Goal: Task Accomplishment & Management: Manage account settings

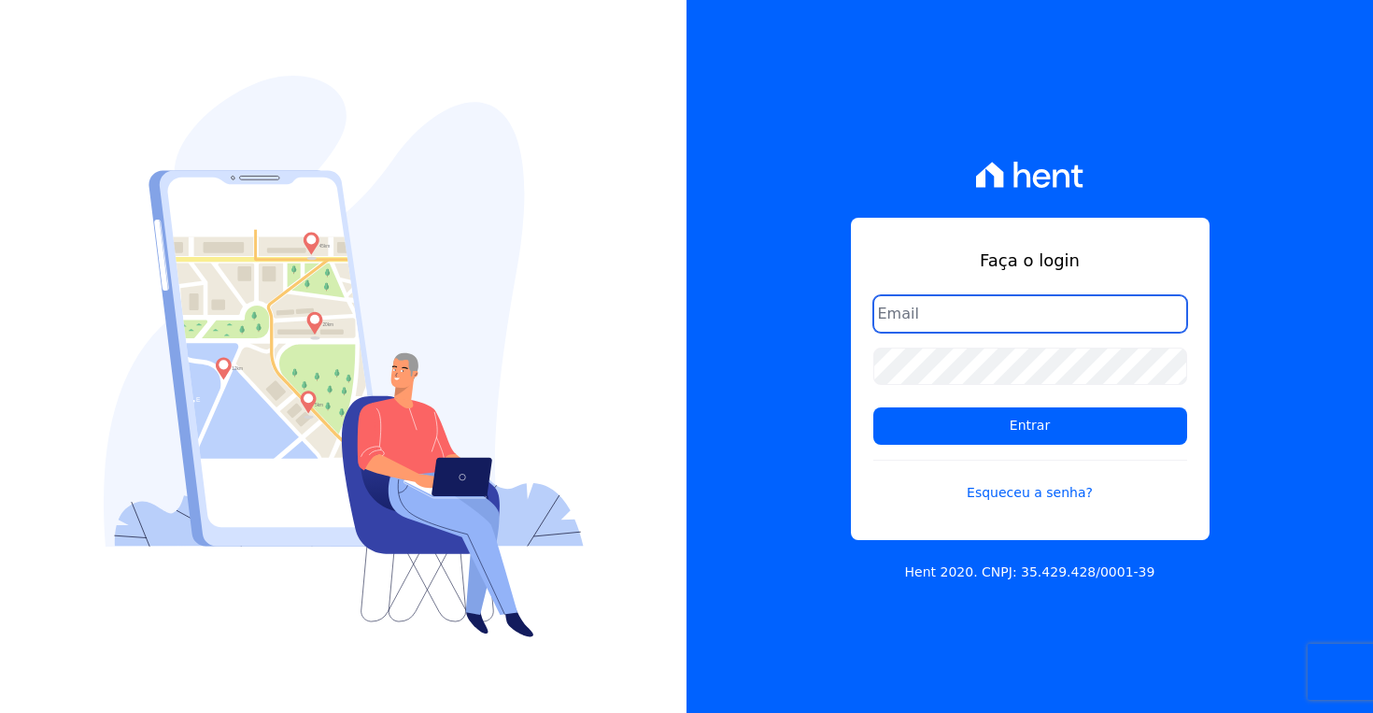
click at [910, 314] on input "email" at bounding box center [1030, 313] width 314 height 37
type input "[EMAIL_ADDRESS][DOMAIN_NAME]"
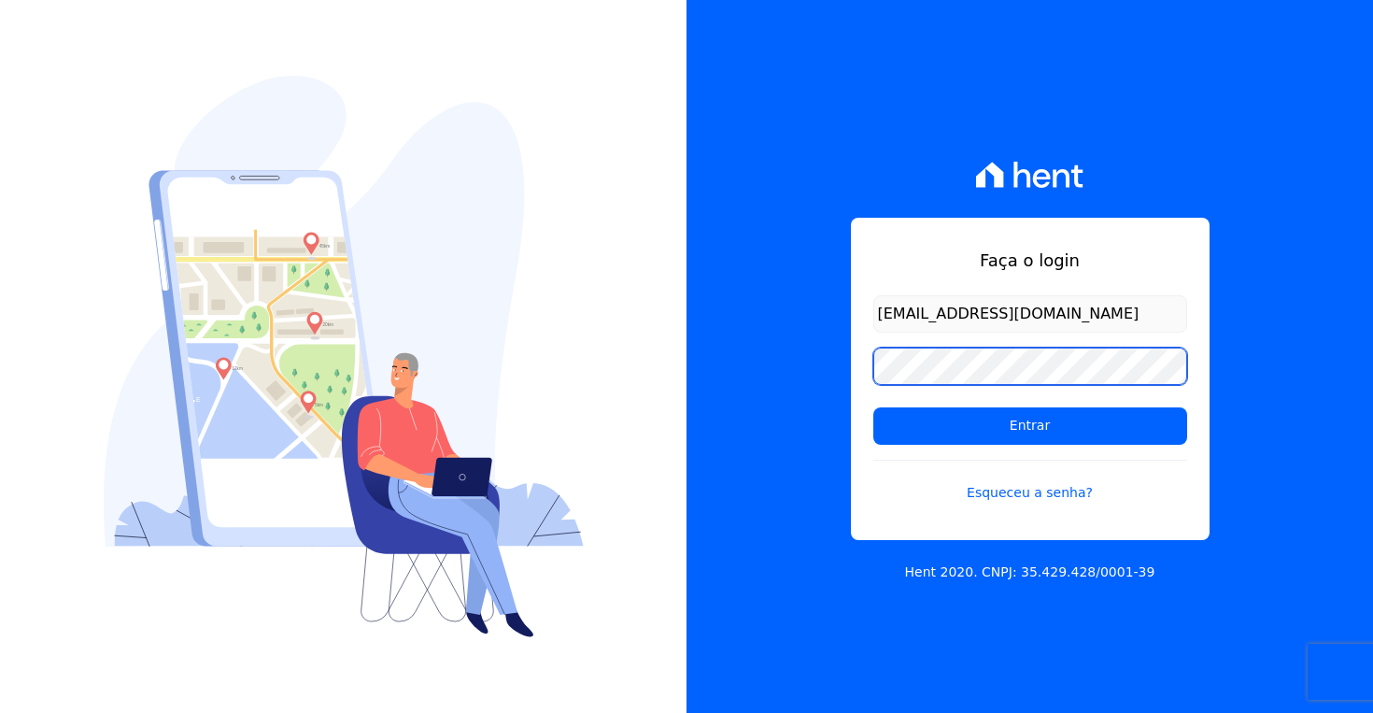
click at [873, 407] on input "Entrar" at bounding box center [1030, 425] width 314 height 37
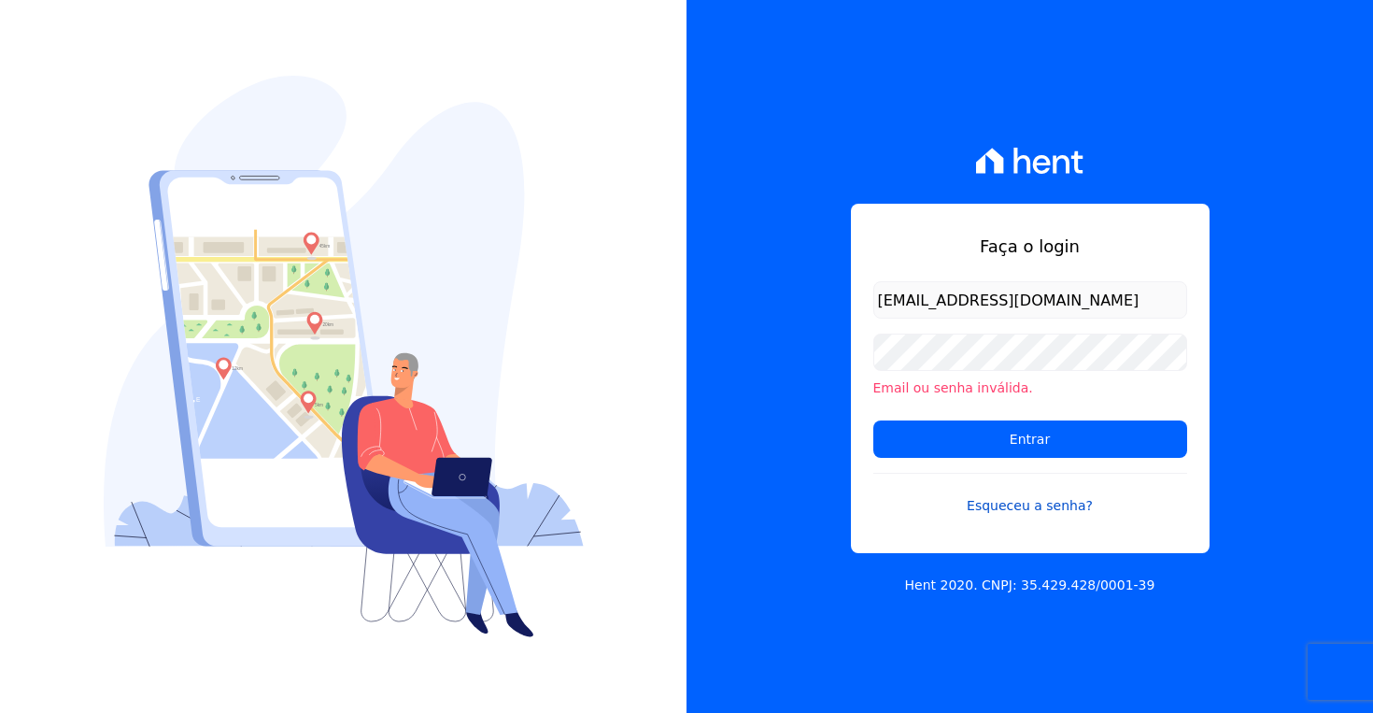
click at [1000, 502] on link "Esqueceu a senha?" at bounding box center [1030, 494] width 314 height 43
click at [959, 318] on input "[EMAIL_ADDRESS][DOMAIN_NAME]" at bounding box center [1030, 299] width 314 height 37
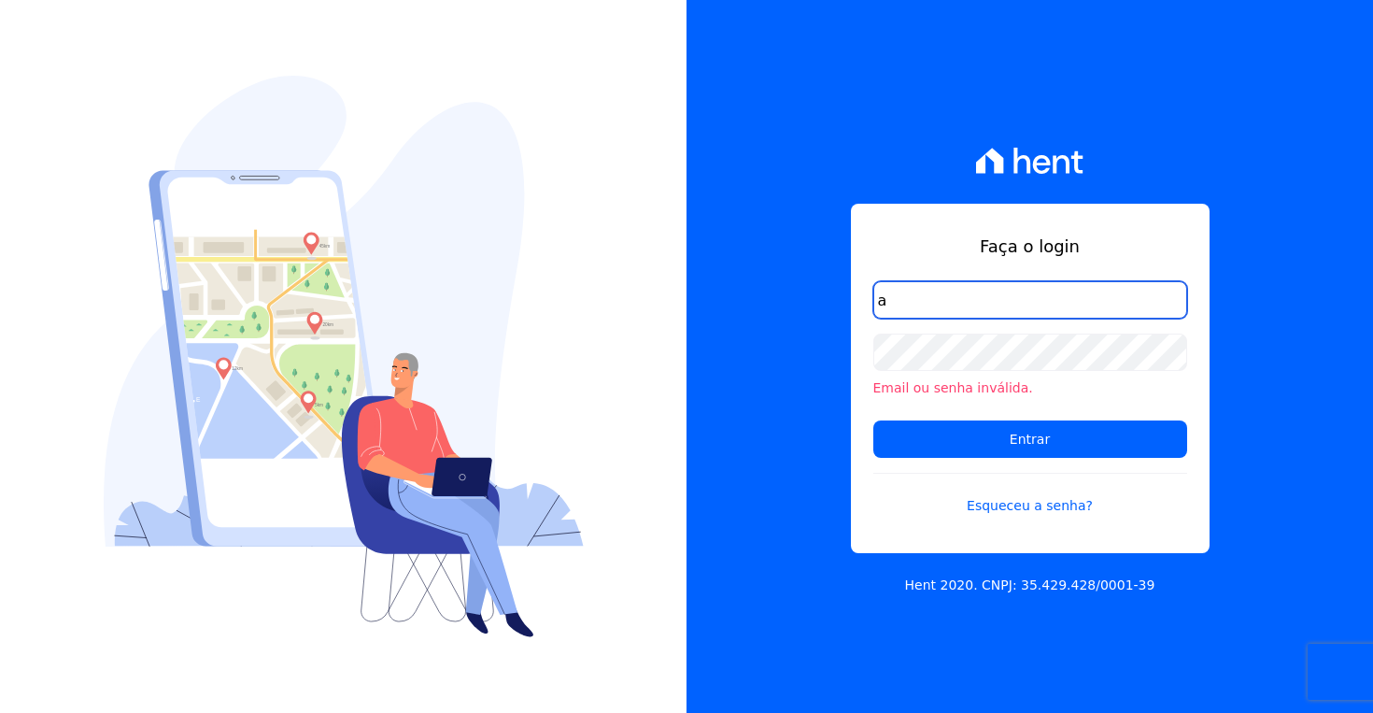
type input "aline@bracotrade.com.br"
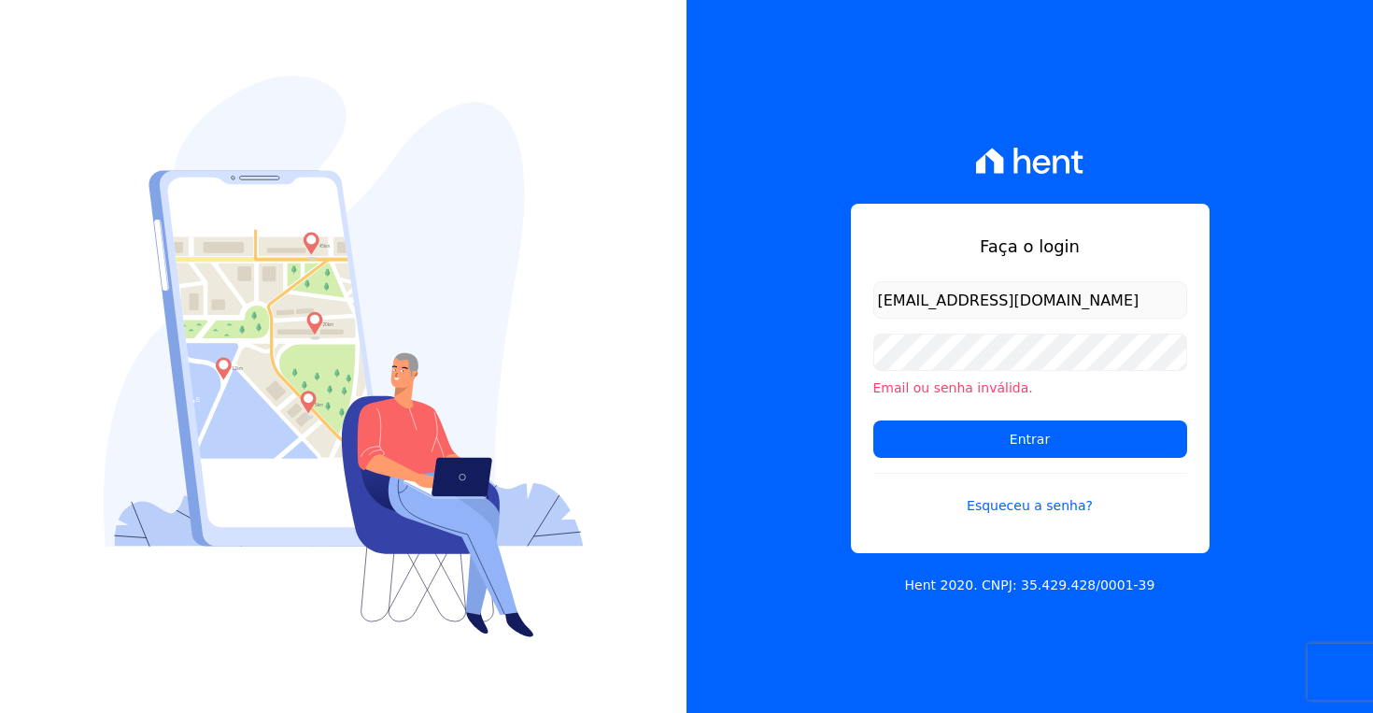
click at [934, 192] on div "Faça o login aline@bracotrade.com.br Email ou senha inválida. Entrar Esqueceu a…" at bounding box center [1029, 356] width 686 height 713
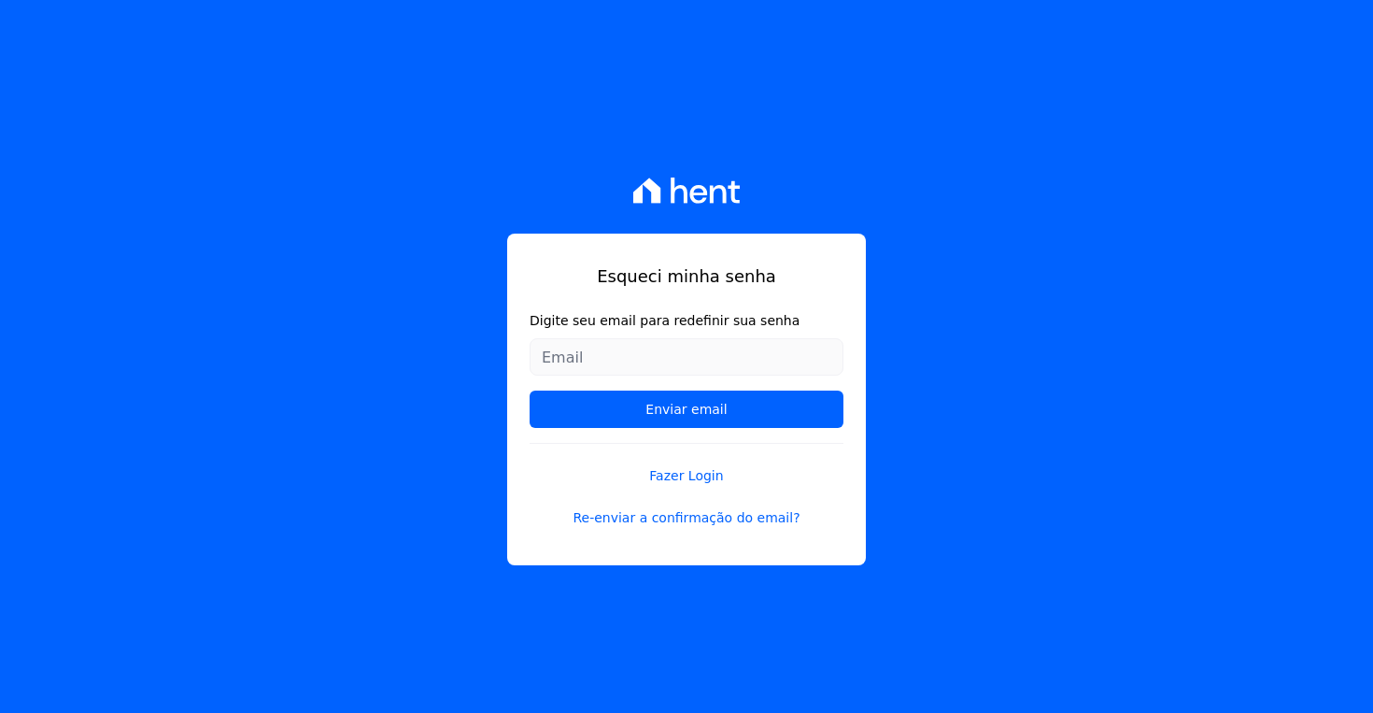
click at [795, 368] on input "Digite seu email para redefinir sua senha" at bounding box center [687, 356] width 314 height 37
type input "al"
click at [898, 328] on div "Esqueci minha senha Digite seu email para redefinir sua senha al Enviar email F…" at bounding box center [686, 356] width 1373 height 713
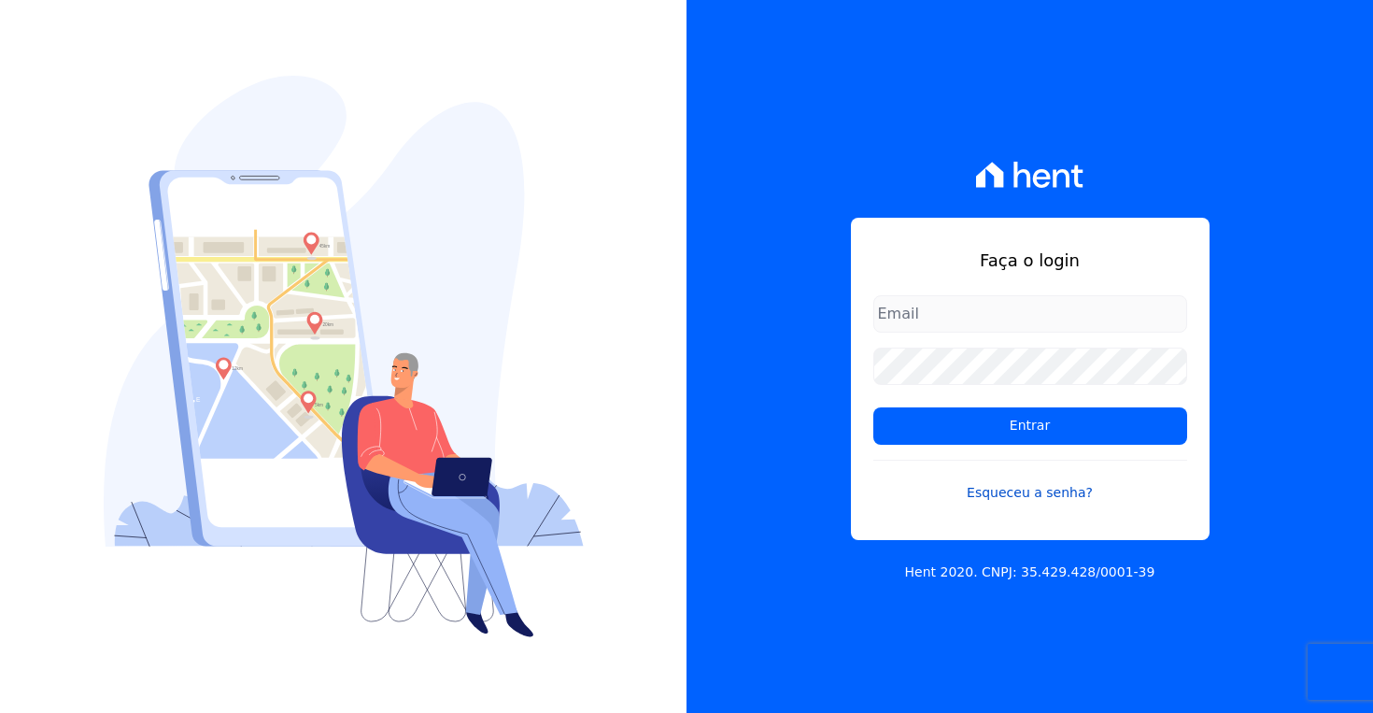
click at [1050, 491] on link "Esqueceu a senha?" at bounding box center [1030, 481] width 314 height 43
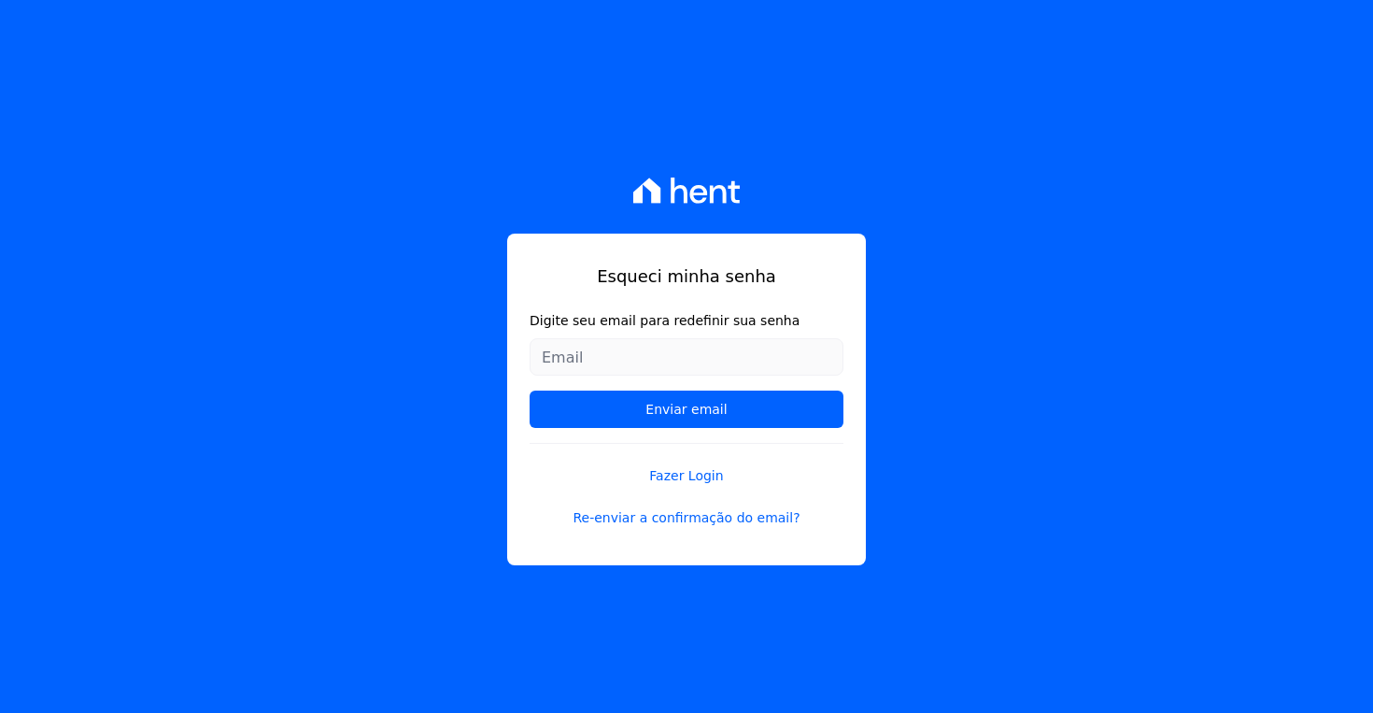
click at [738, 350] on input "Digite seu email para redefinir sua senha" at bounding box center [687, 356] width 314 height 37
drag, startPoint x: 587, startPoint y: 357, endPoint x: 512, endPoint y: 356, distance: 75.7
click at [512, 356] on div "Esqueci minha senha Digite seu email para redefinir sua senha [PERSON_NAME][EMA…" at bounding box center [686, 400] width 359 height 332
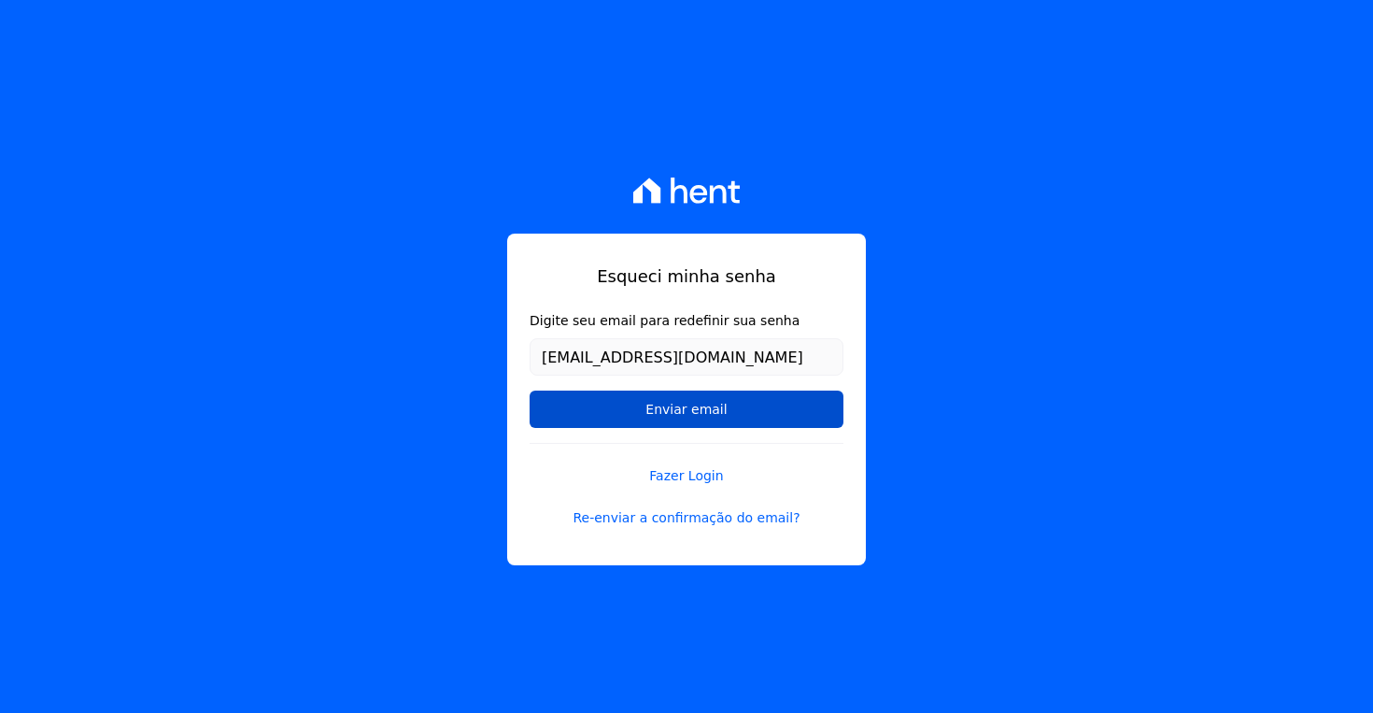
type input "[EMAIL_ADDRESS][DOMAIN_NAME]"
click at [653, 408] on input "Enviar email" at bounding box center [687, 408] width 314 height 37
click at [727, 407] on input "Enviar email" at bounding box center [687, 408] width 314 height 37
click at [663, 416] on input "Enviar email" at bounding box center [687, 408] width 314 height 37
click at [683, 479] on link "Fazer Login" at bounding box center [687, 464] width 314 height 43
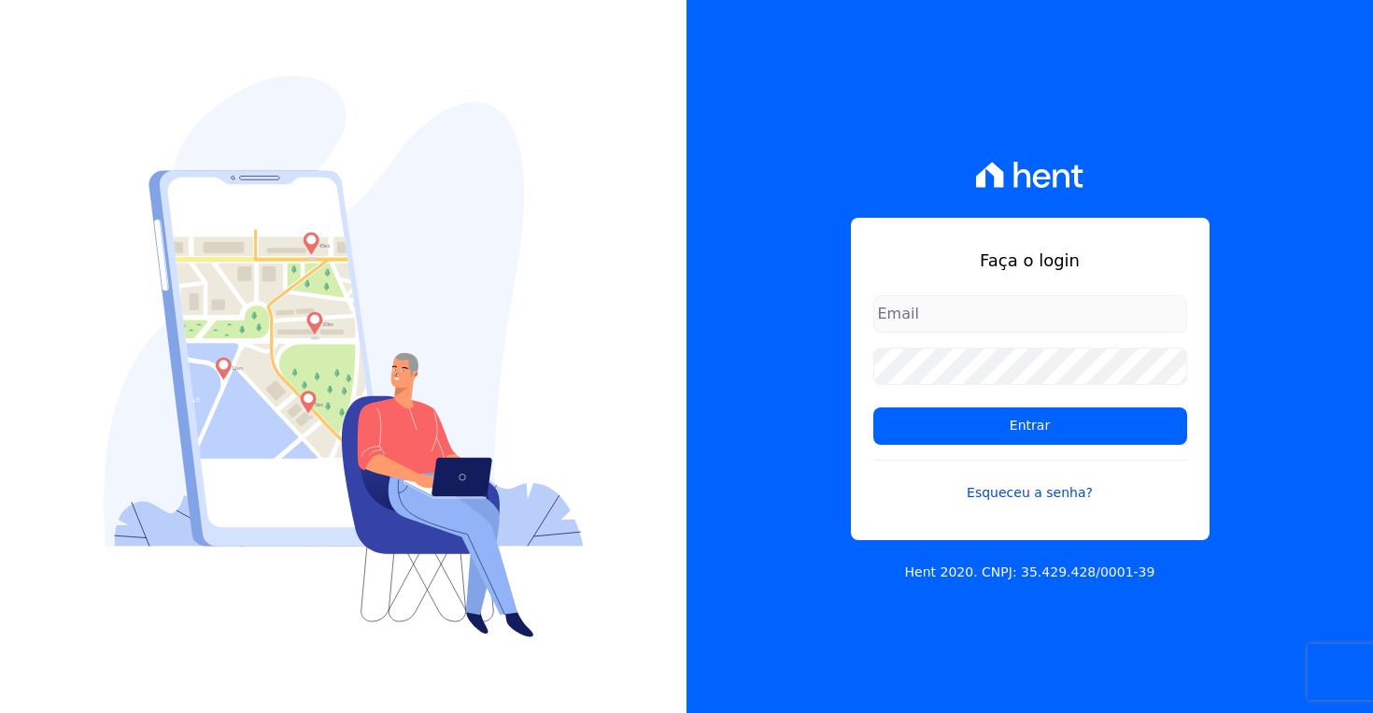
click at [1063, 494] on link "Esqueceu a senha?" at bounding box center [1030, 481] width 314 height 43
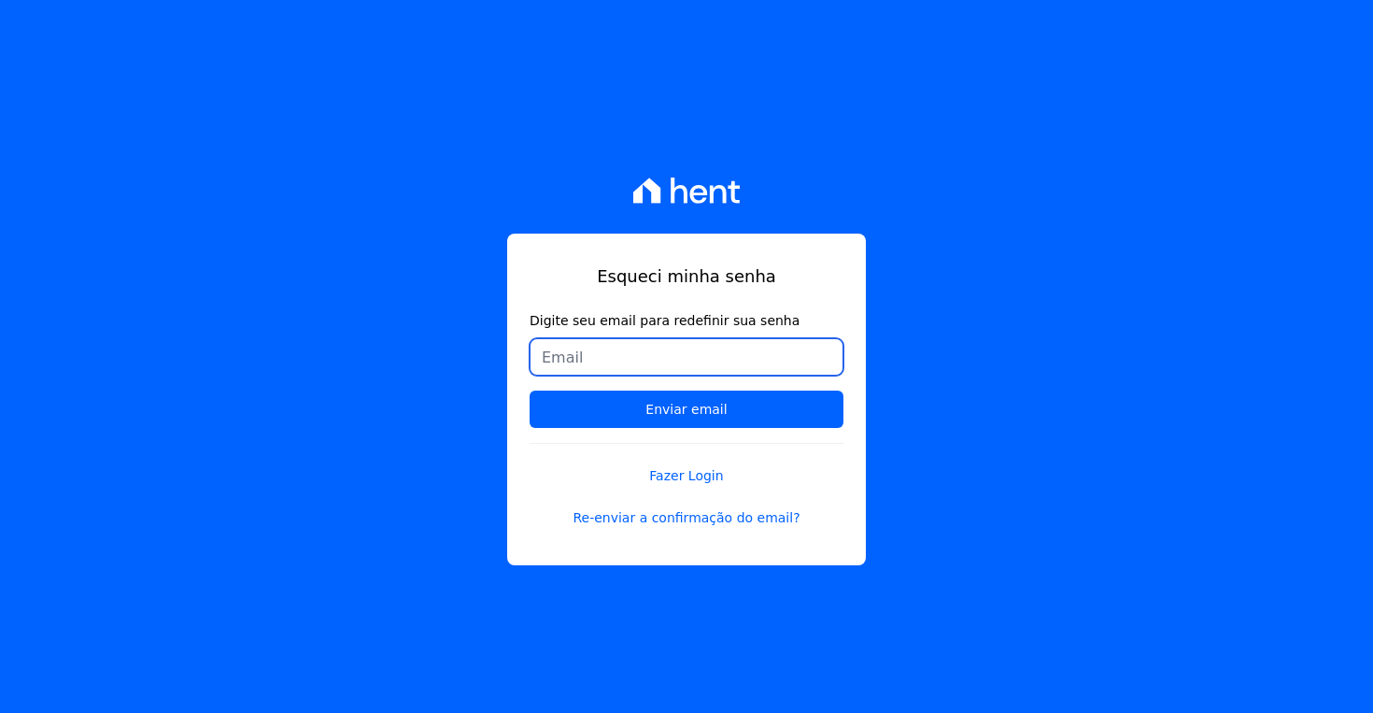
click at [731, 346] on input "Digite seu email para redefinir sua senha" at bounding box center [687, 356] width 314 height 37
drag, startPoint x: 588, startPoint y: 356, endPoint x: 450, endPoint y: 356, distance: 138.2
click at [450, 356] on div "Esqueci minha senha Digite seu email para redefinir sua senha [PERSON_NAME][EMA…" at bounding box center [686, 356] width 1373 height 713
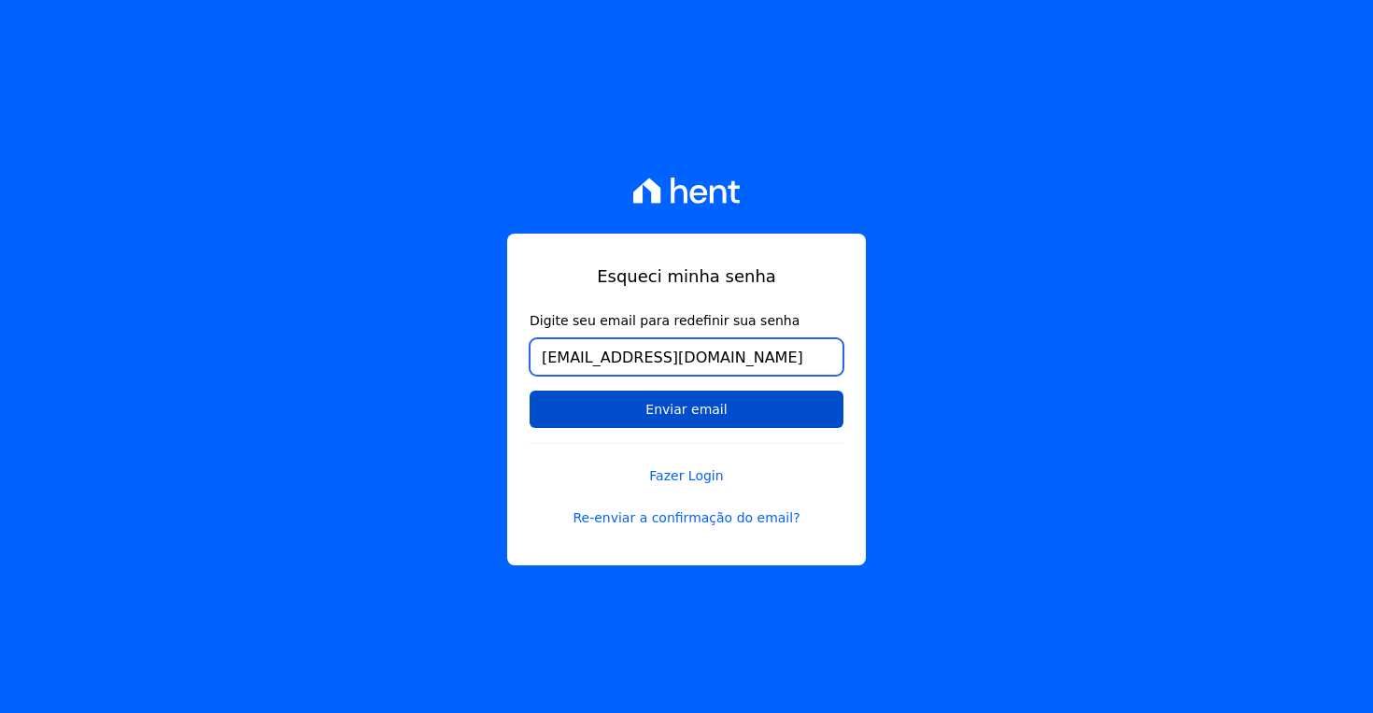
type input "[EMAIL_ADDRESS][DOMAIN_NAME]"
click at [690, 417] on input "Enviar email" at bounding box center [687, 408] width 314 height 37
click at [712, 399] on input "Enviar email" at bounding box center [687, 408] width 314 height 37
click at [724, 417] on input "Enviar email" at bounding box center [687, 408] width 314 height 37
click at [602, 415] on input "Enviar email" at bounding box center [687, 408] width 314 height 37
